Goal: Information Seeking & Learning: Learn about a topic

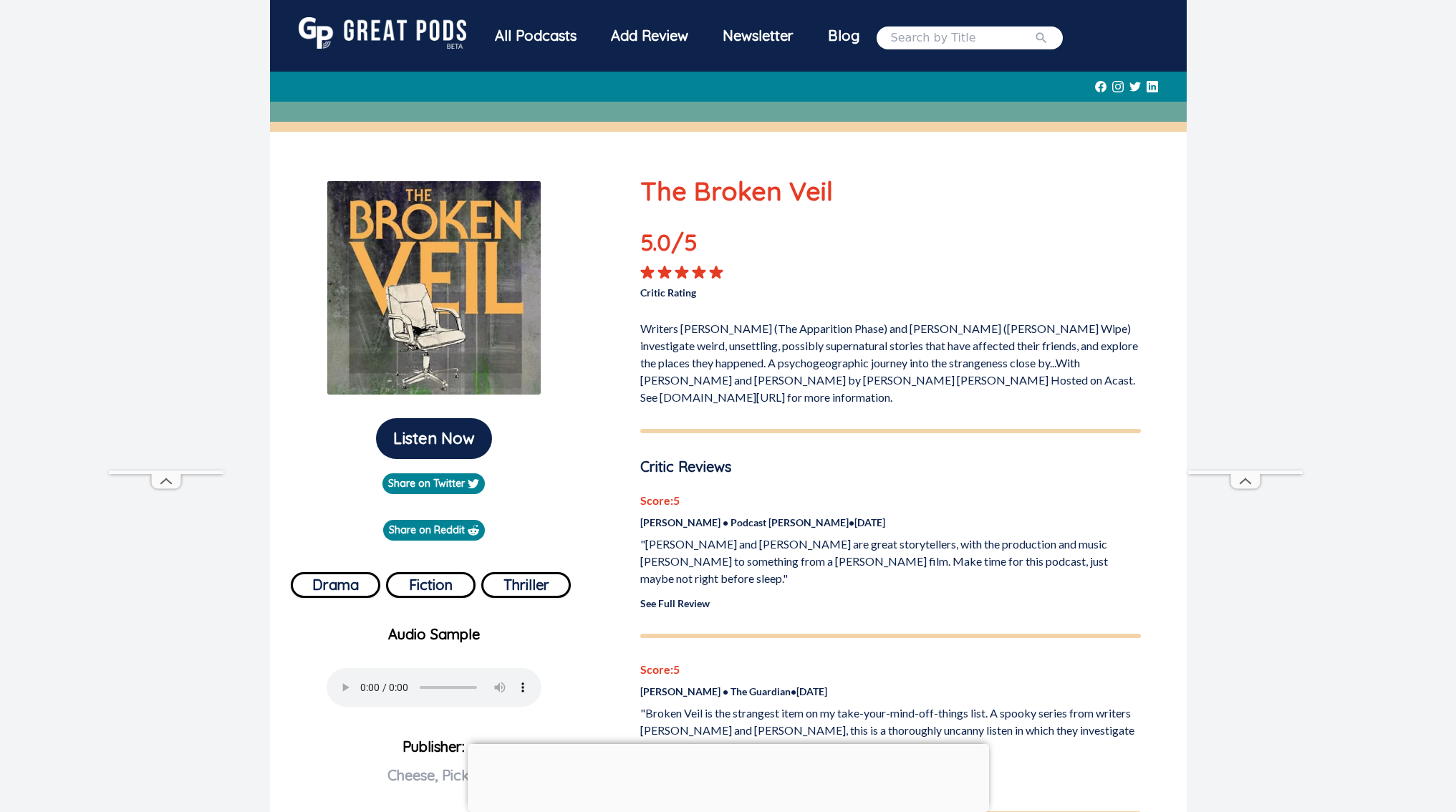
scroll to position [115, 0]
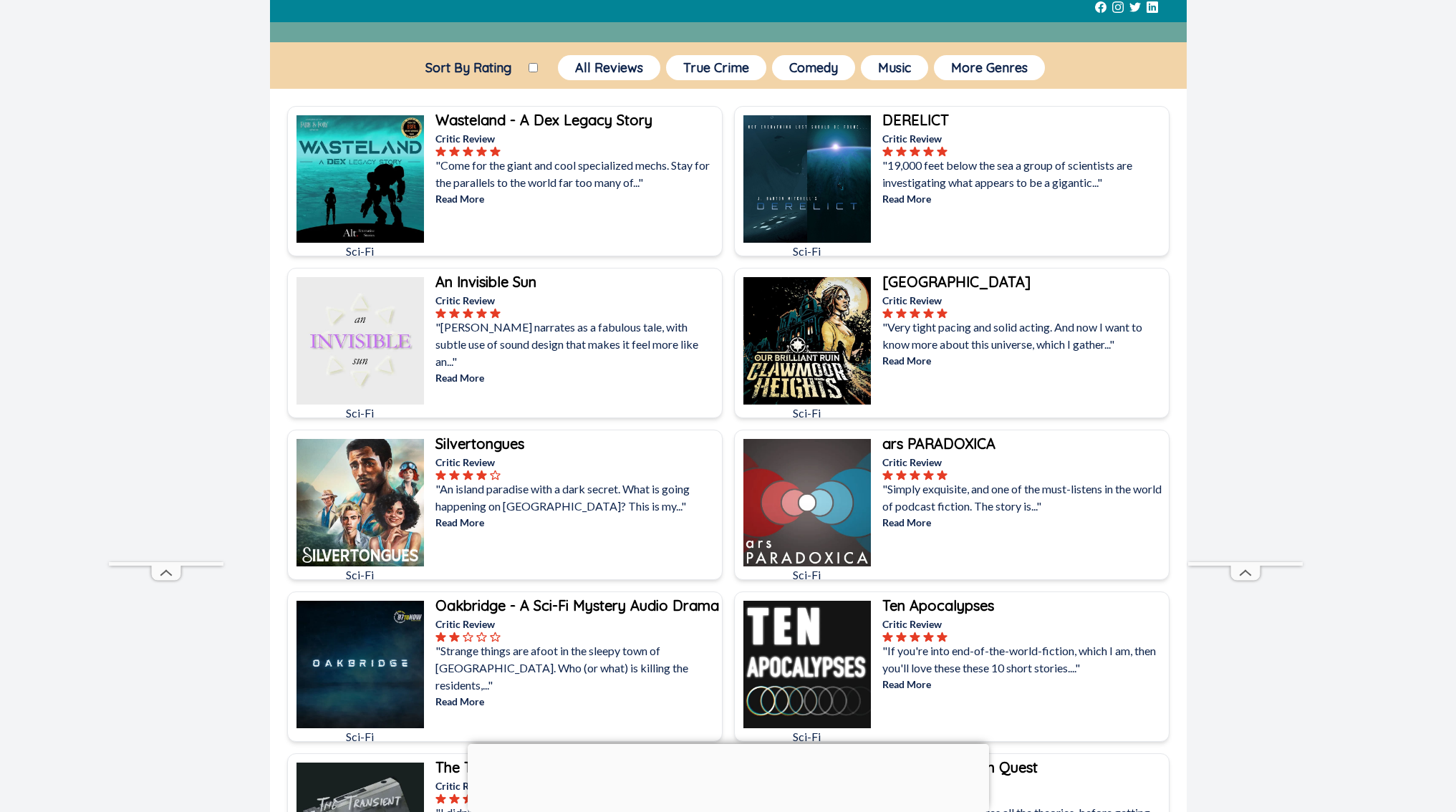
scroll to position [83, 0]
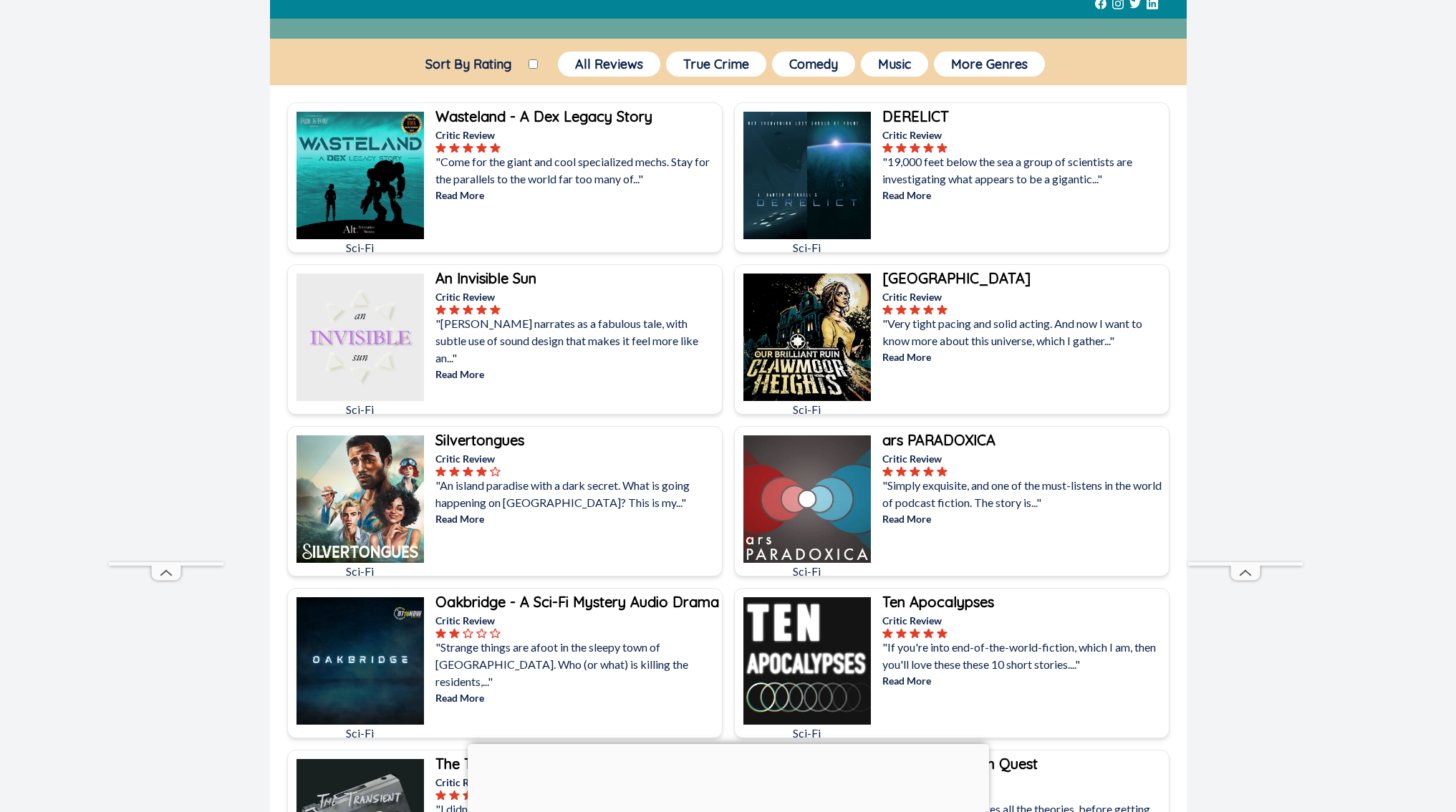
click at [911, 517] on p "Read More" at bounding box center [1024, 518] width 283 height 15
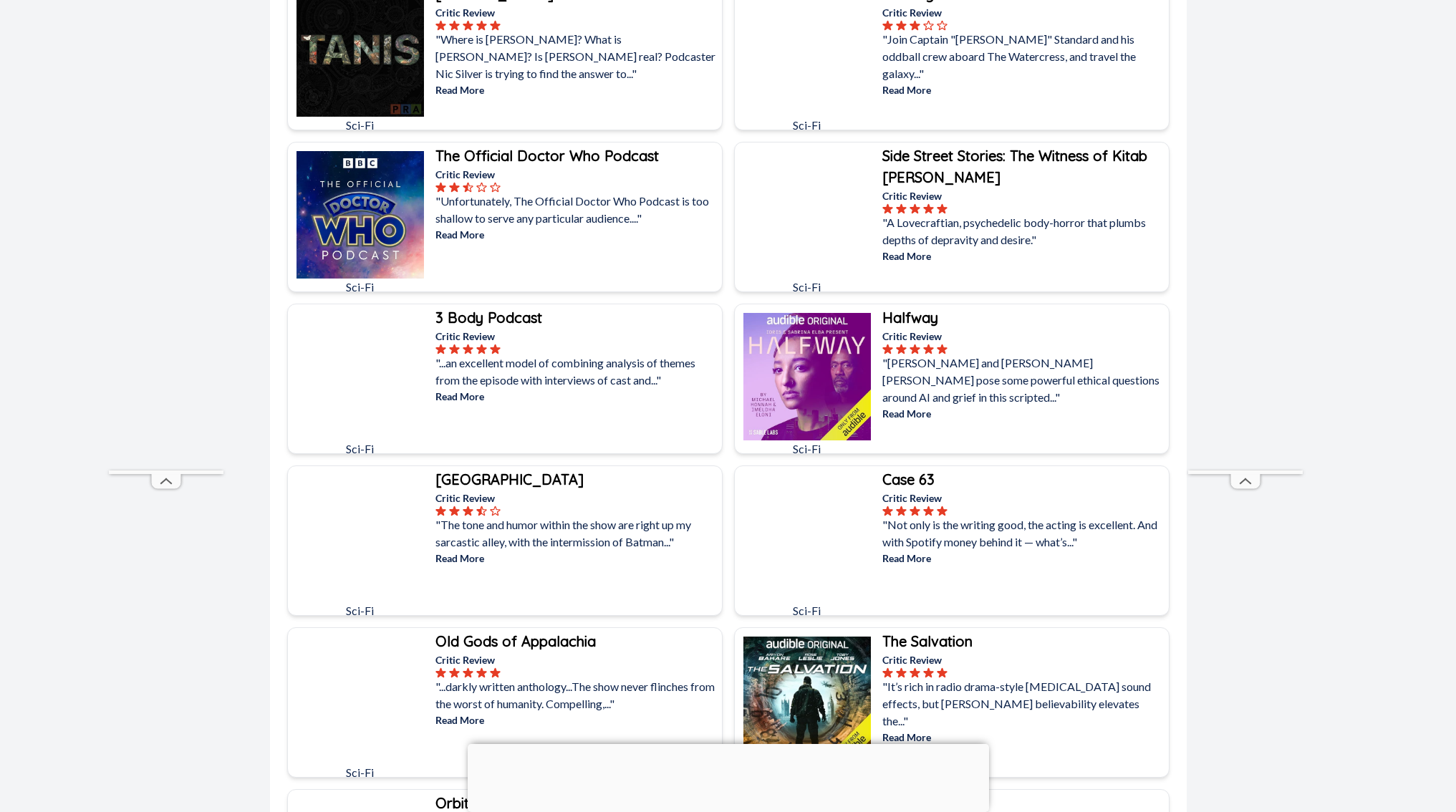
scroll to position [1993, 0]
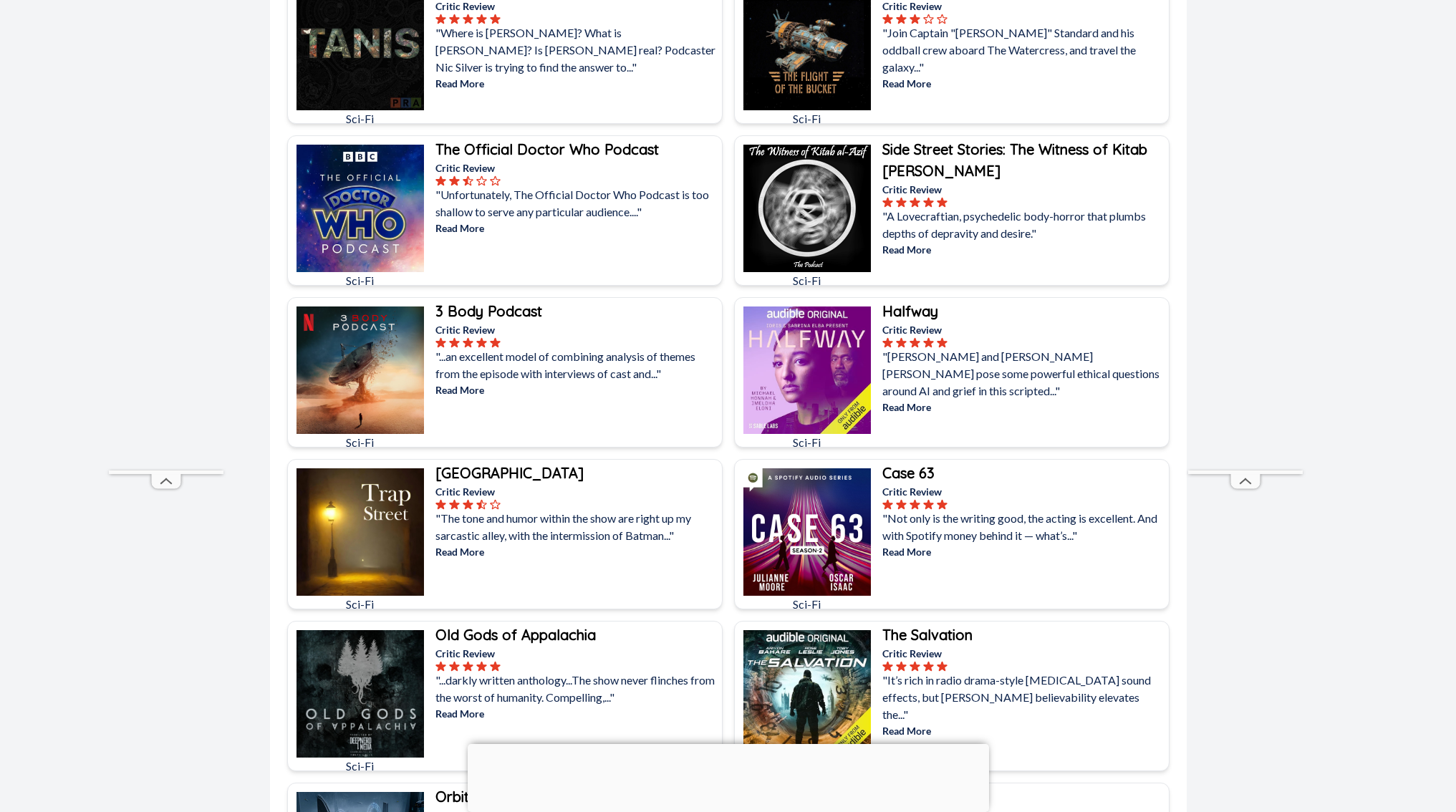
click at [898, 541] on p ""Not only is the writing good, the acting is excellent. And with Spotify money …" at bounding box center [1024, 527] width 283 height 34
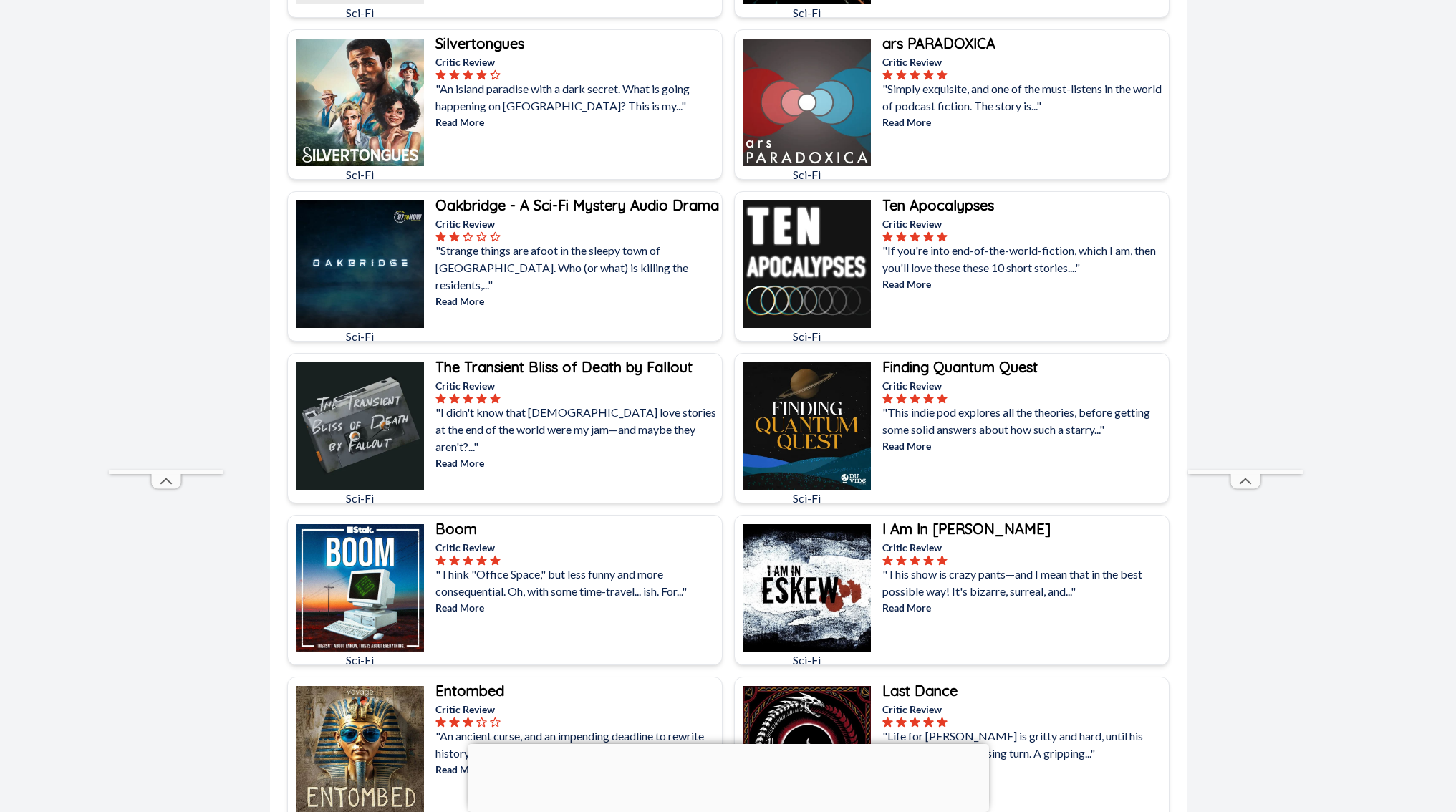
scroll to position [480, 0]
click at [487, 231] on p "Critic Review" at bounding box center [577, 222] width 283 height 15
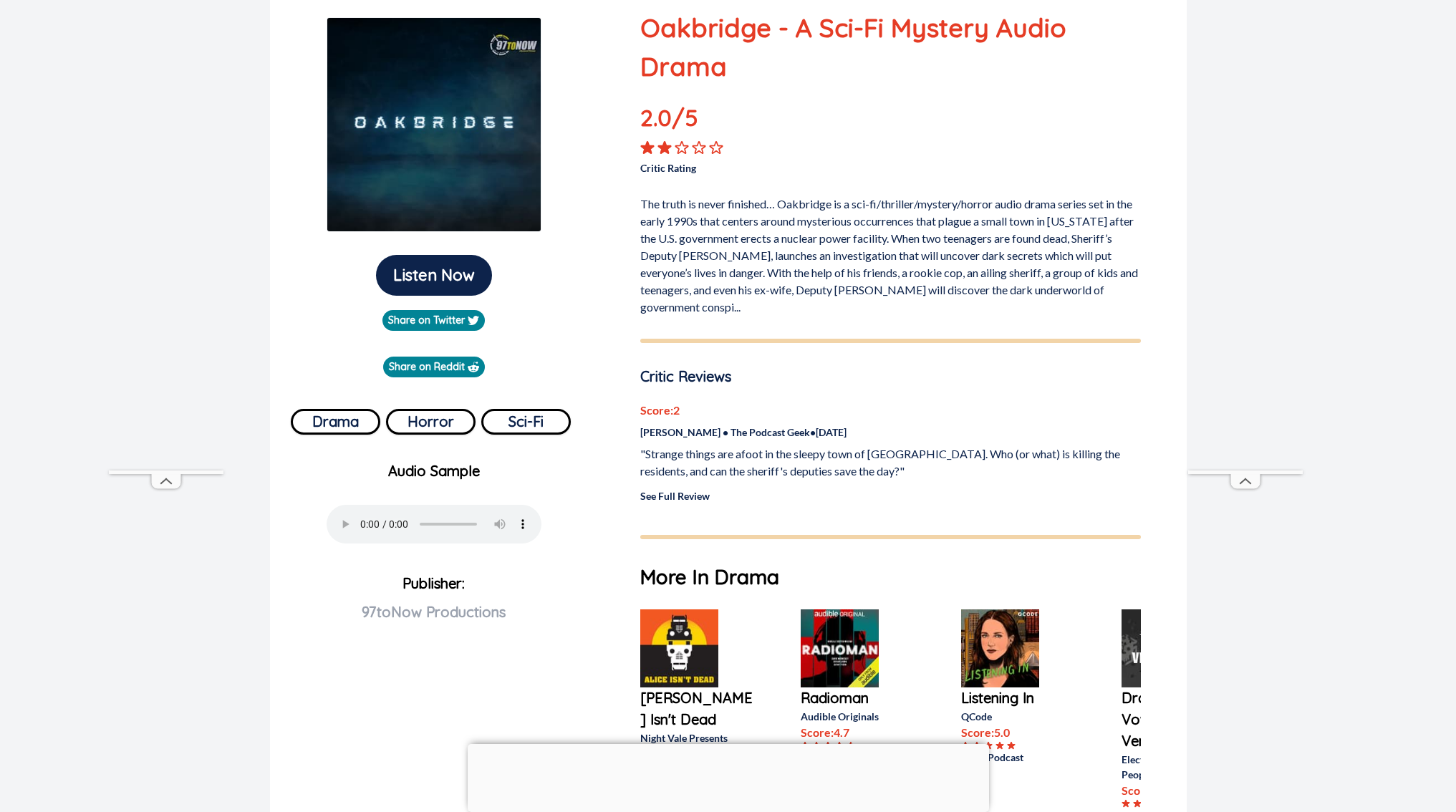
scroll to position [268, 0]
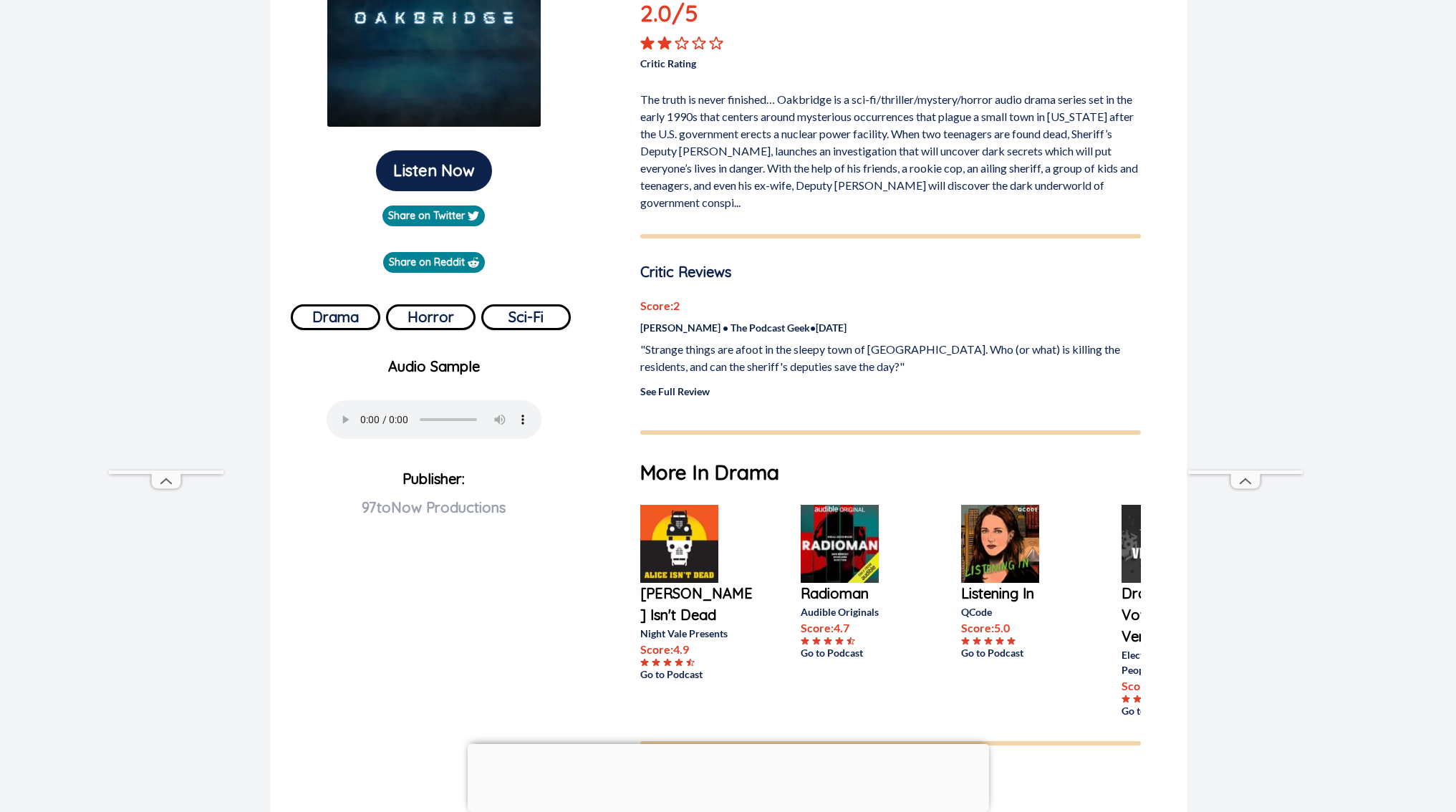
click at [653, 392] on link "See Full Review" at bounding box center [675, 391] width 70 height 12
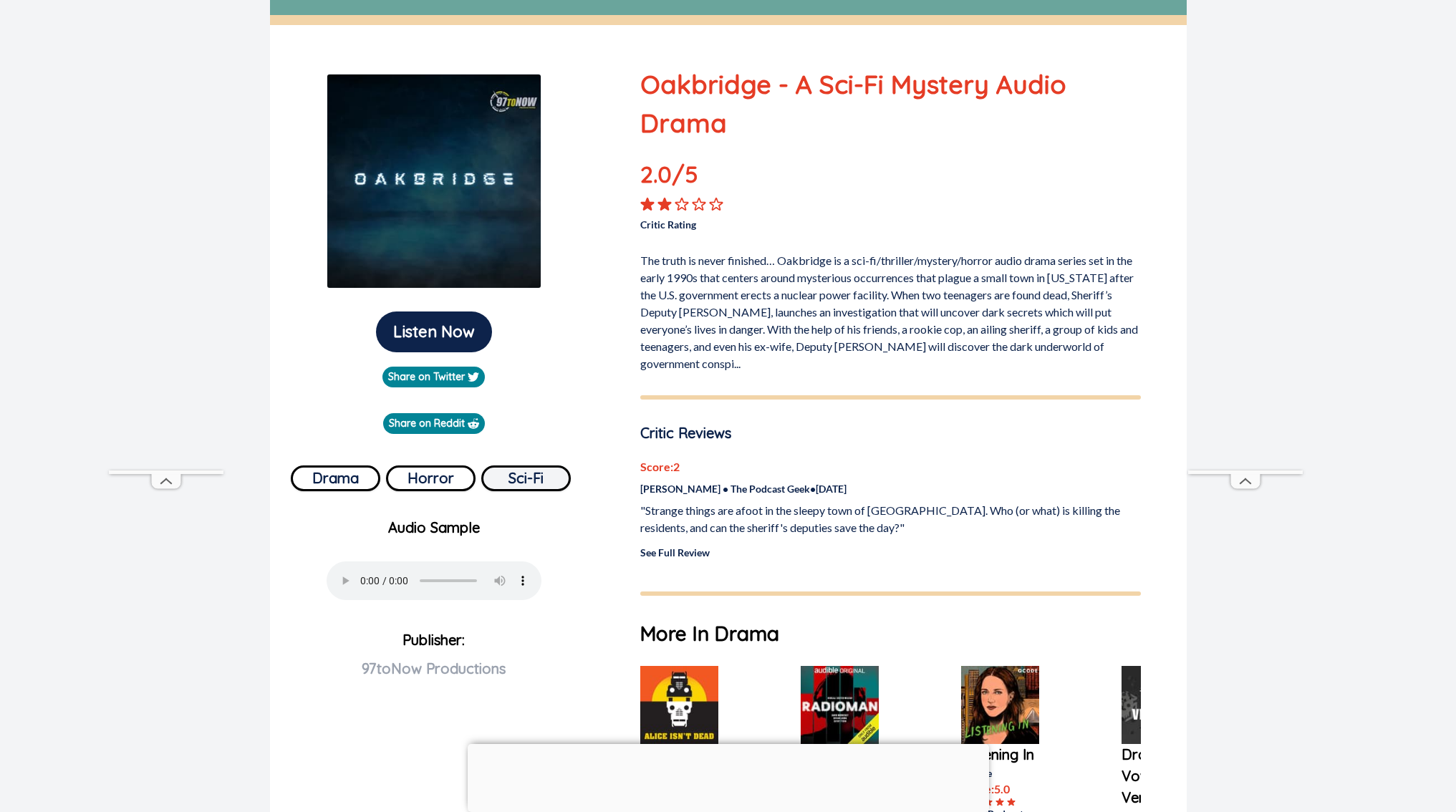
scroll to position [0, 0]
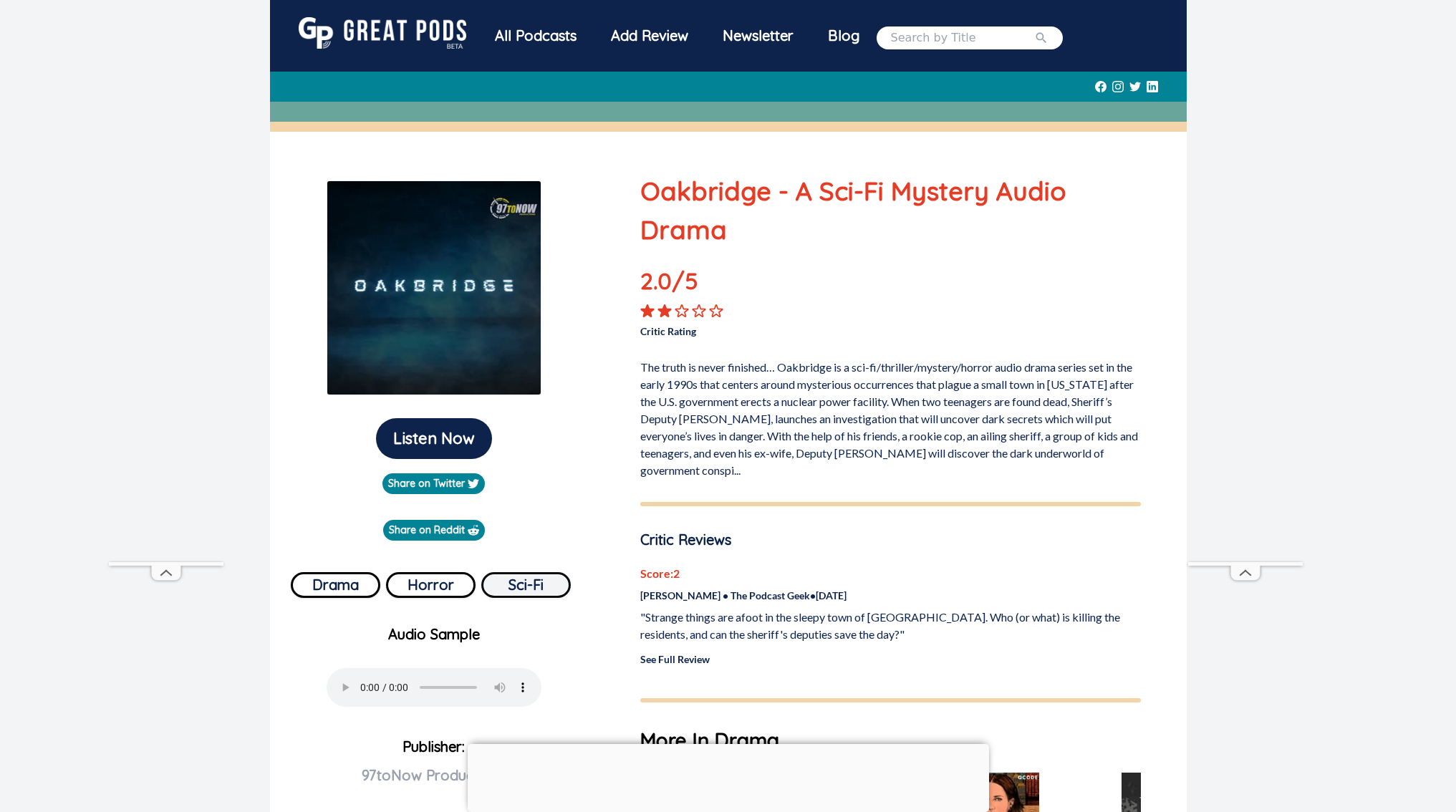
click at [499, 584] on button "Sci-Fi" at bounding box center [526, 586] width 90 height 26
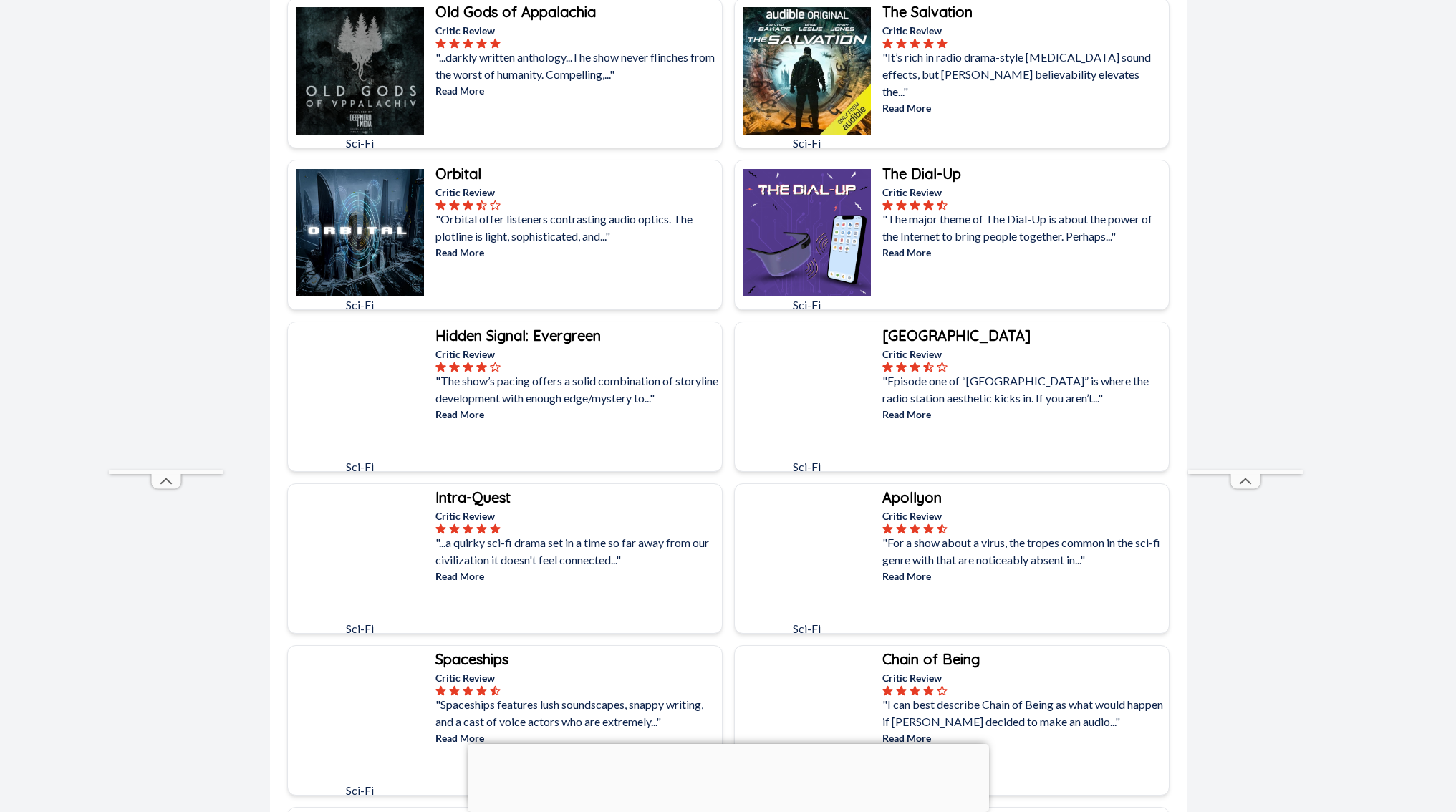
scroll to position [2616, 0]
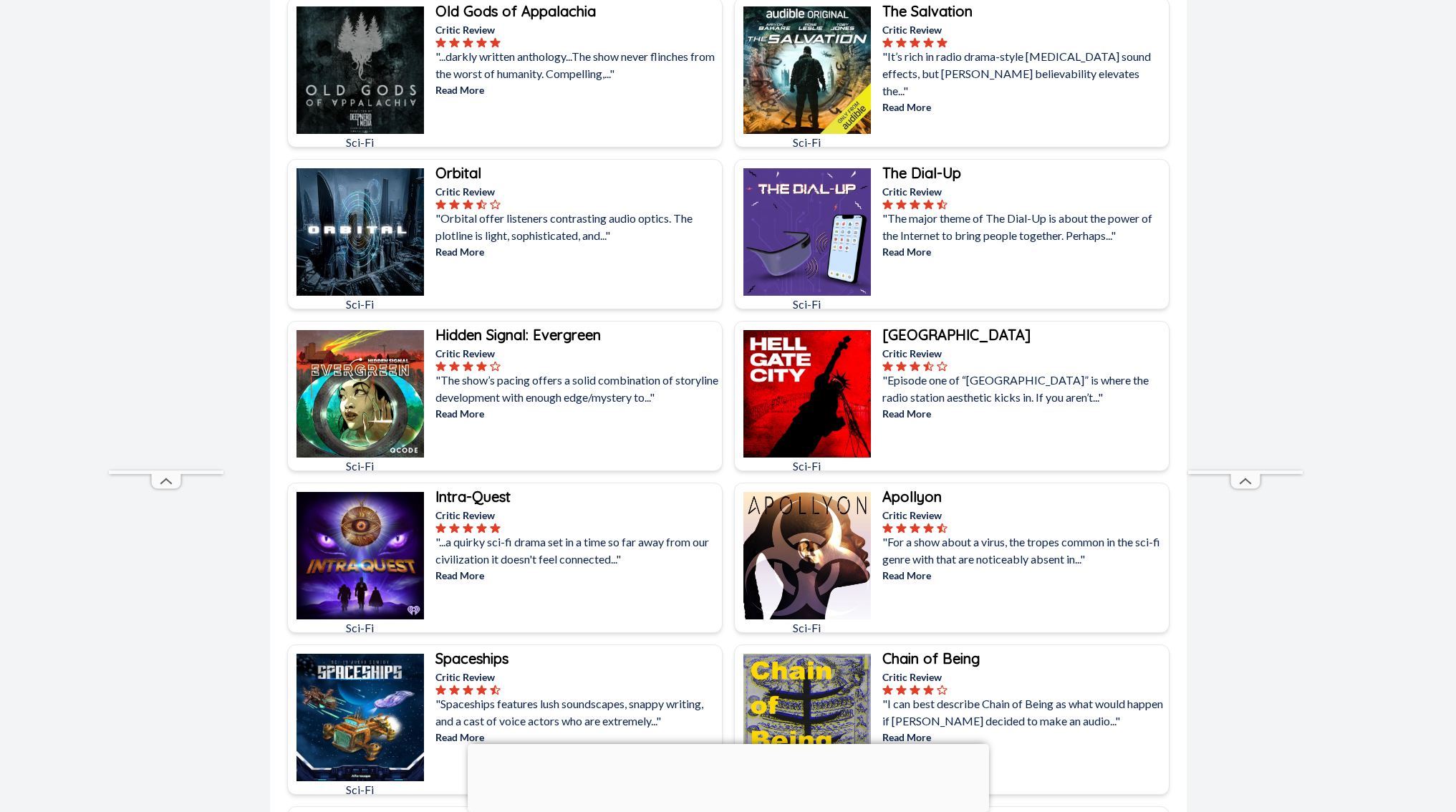
click at [473, 247] on p "Read More" at bounding box center [577, 251] width 283 height 15
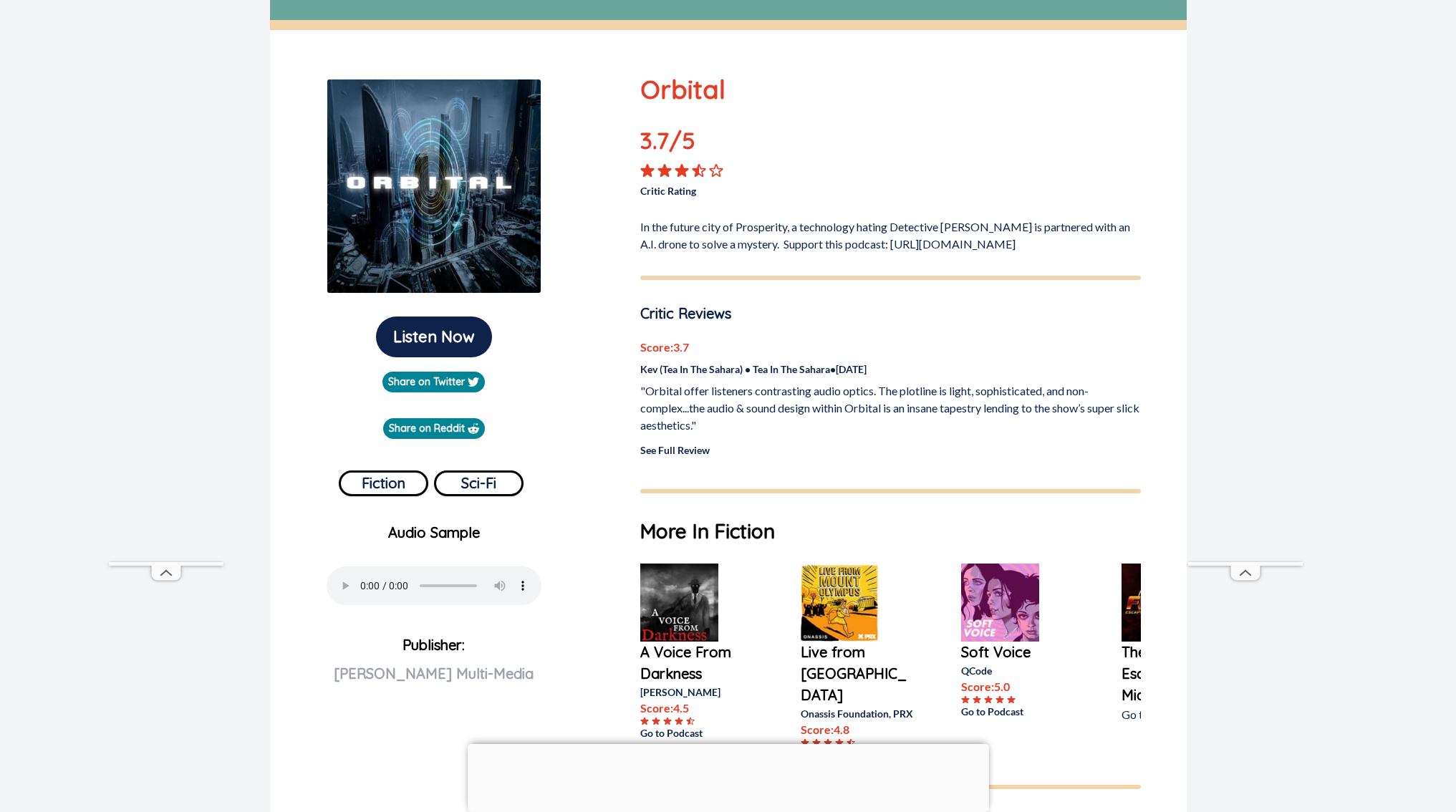
scroll to position [171, 0]
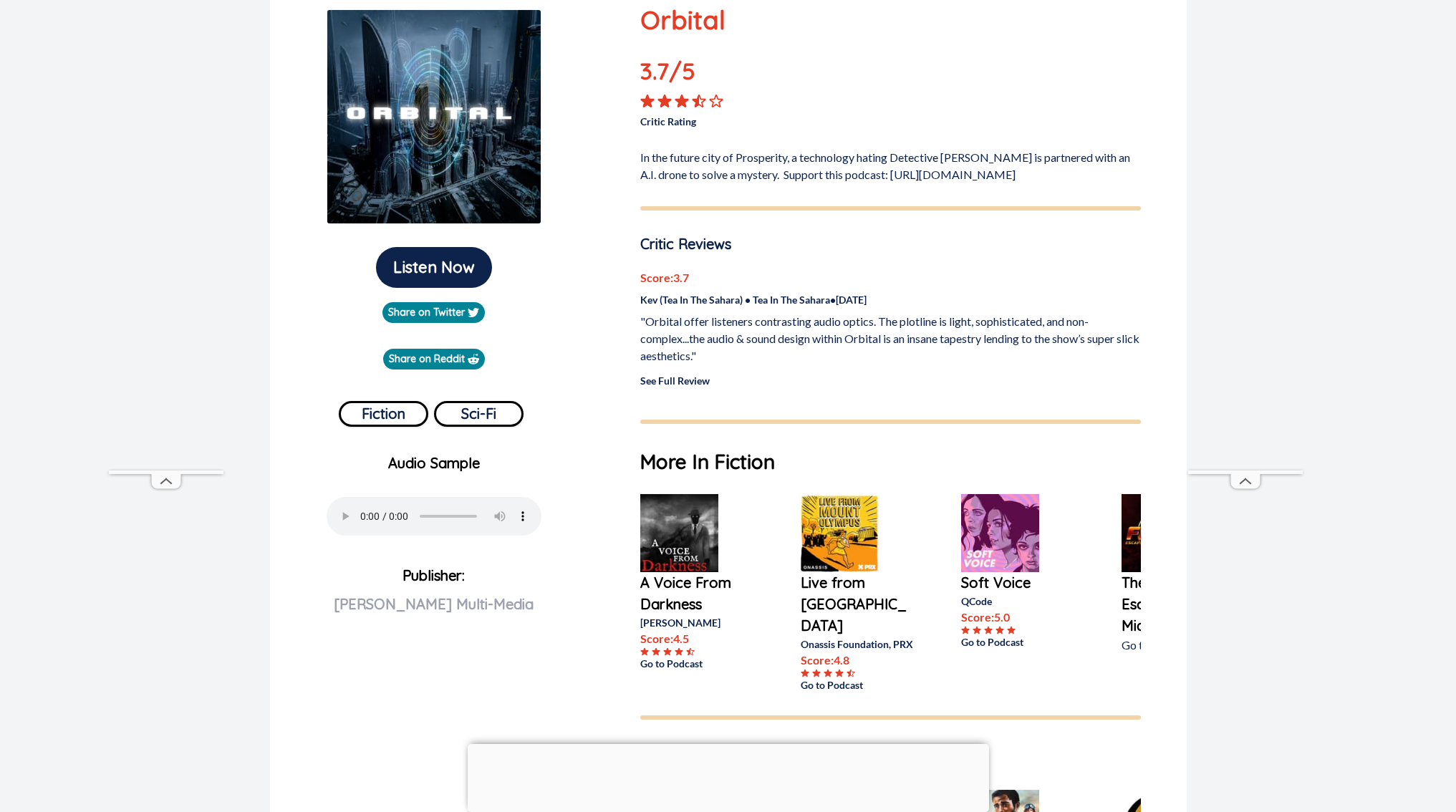
click at [649, 387] on link "See Full Review" at bounding box center [675, 381] width 70 height 12
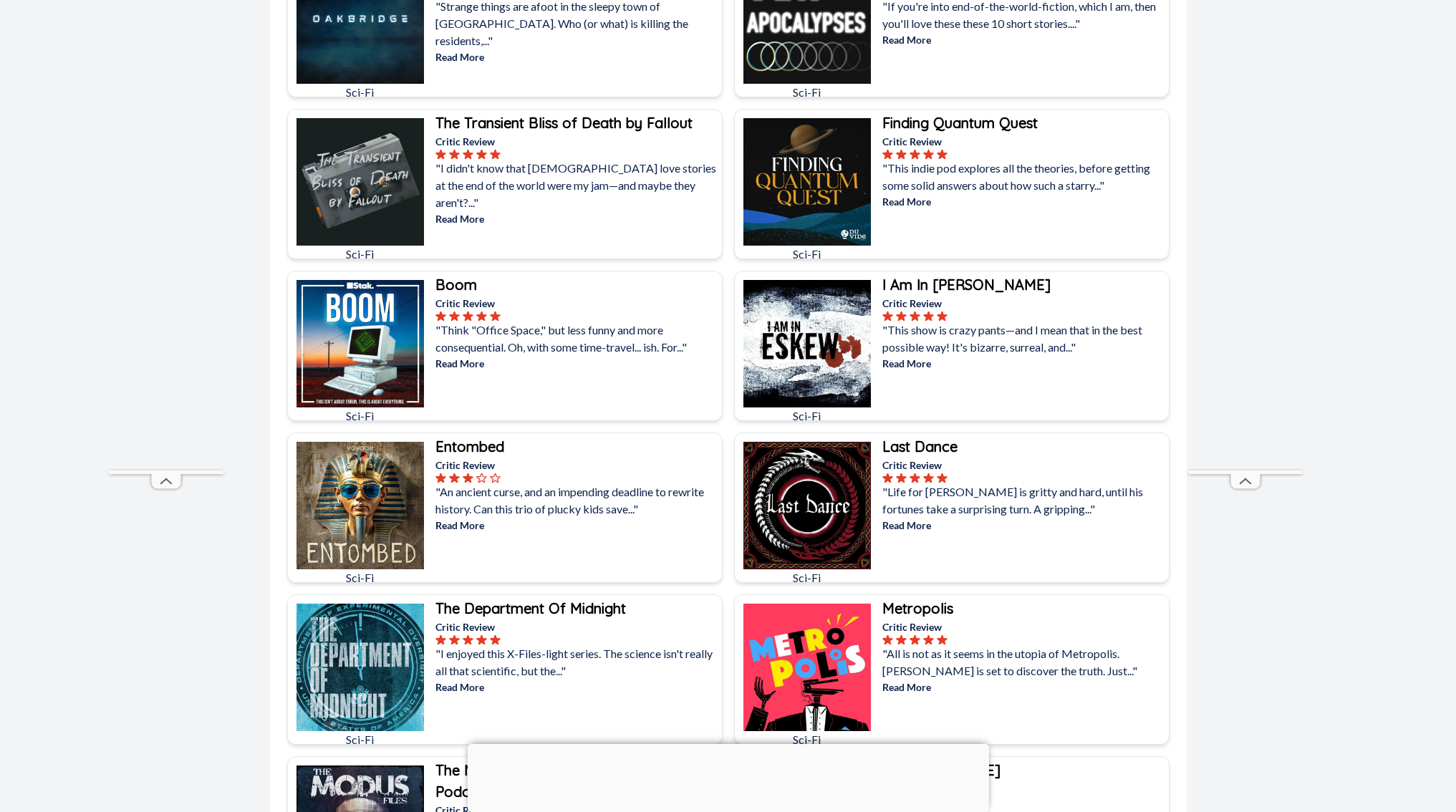
scroll to position [725, 0]
click at [908, 363] on p "Read More" at bounding box center [1024, 363] width 283 height 15
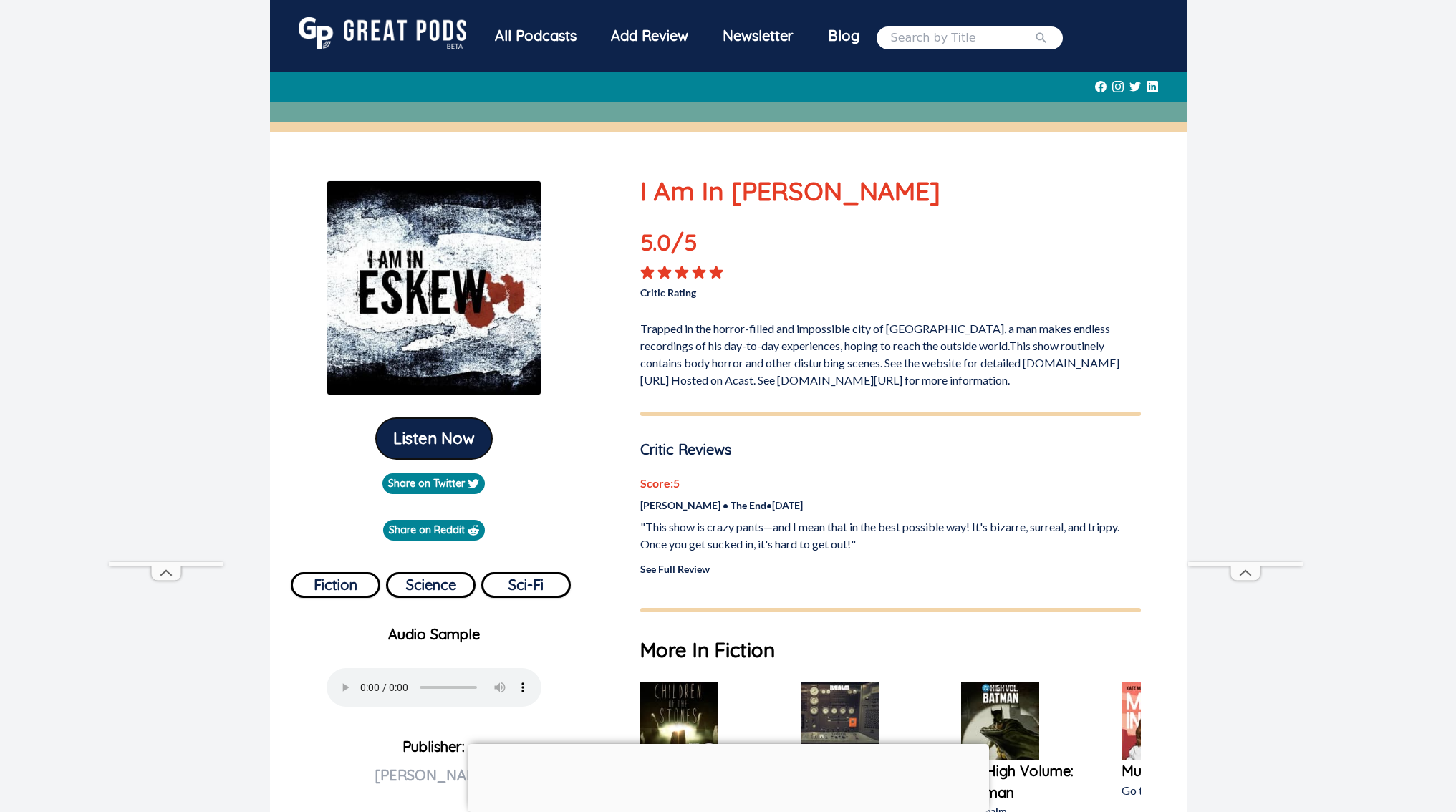
click at [437, 445] on button "Listen Now" at bounding box center [434, 438] width 116 height 40
